Goal: Task Accomplishment & Management: Complete application form

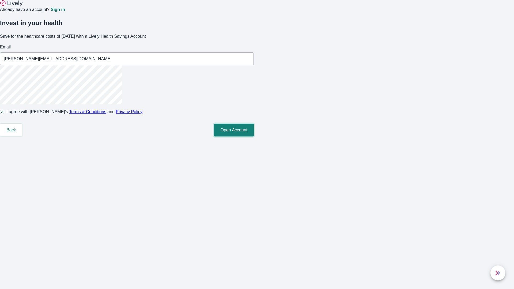
click at [254, 137] on button "Open Account" at bounding box center [234, 130] width 40 height 13
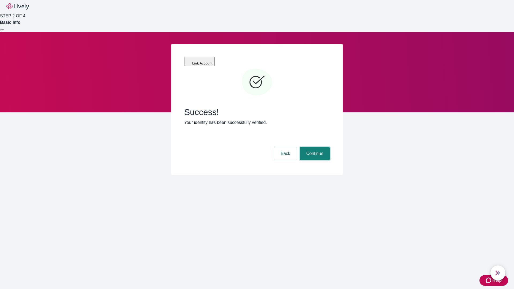
click at [314, 147] on button "Continue" at bounding box center [315, 153] width 30 height 13
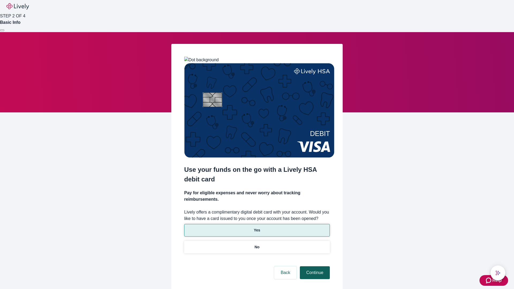
click at [257, 228] on p "Yes" at bounding box center [257, 231] width 6 height 6
click at [314, 267] on button "Continue" at bounding box center [315, 273] width 30 height 13
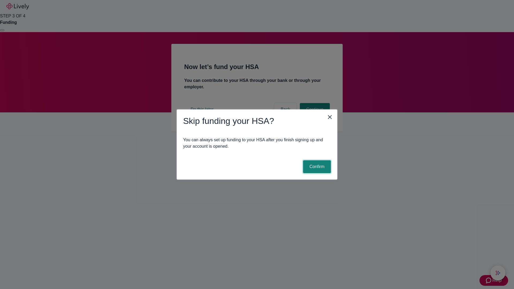
click at [316, 167] on button "Confirm" at bounding box center [317, 166] width 28 height 13
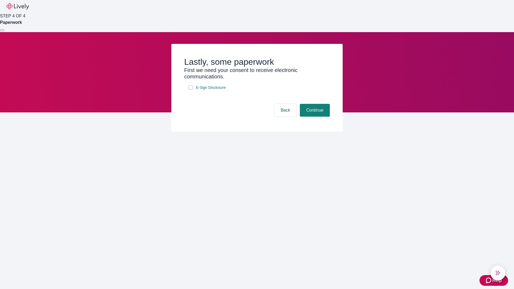
click at [191, 90] on input "E-Sign Disclosure" at bounding box center [191, 87] width 4 height 4
checkbox input "true"
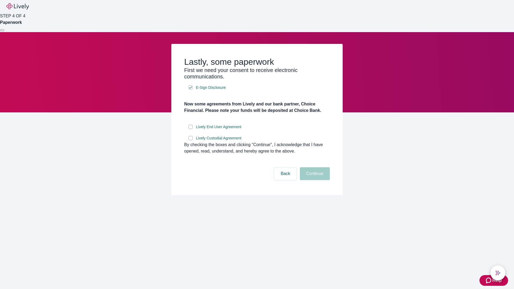
click at [191, 129] on input "Lively End User Agreement" at bounding box center [191, 127] width 4 height 4
checkbox input "true"
click at [191, 140] on input "Lively Custodial Agreement" at bounding box center [191, 138] width 4 height 4
checkbox input "true"
click at [314, 180] on button "Continue" at bounding box center [315, 173] width 30 height 13
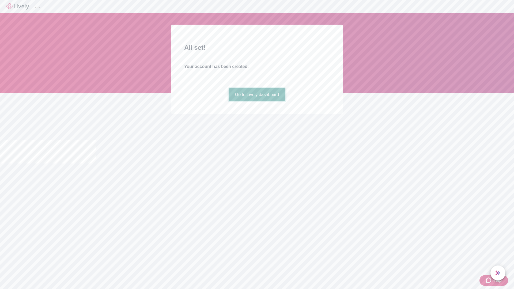
click at [257, 101] on link "Go to Lively dashboard" at bounding box center [257, 94] width 57 height 13
